Goal: Task Accomplishment & Management: Use online tool/utility

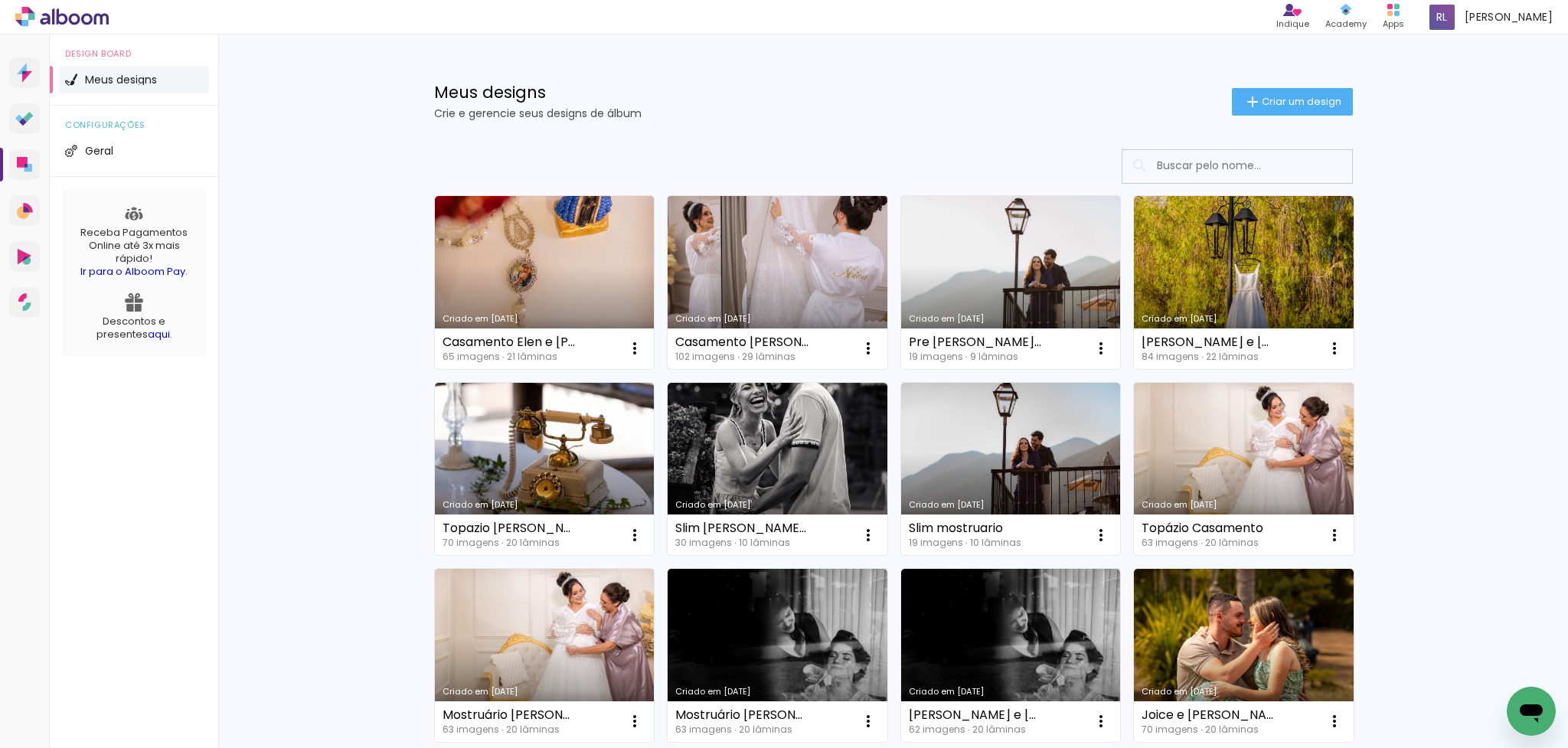
click at [718, 255] on link "Criado em [DATE]" at bounding box center [777, 283] width 220 height 173
click at [0, 0] on neon-animated-pages "Confirmar Cancelar" at bounding box center [0, 0] width 0 height 0
